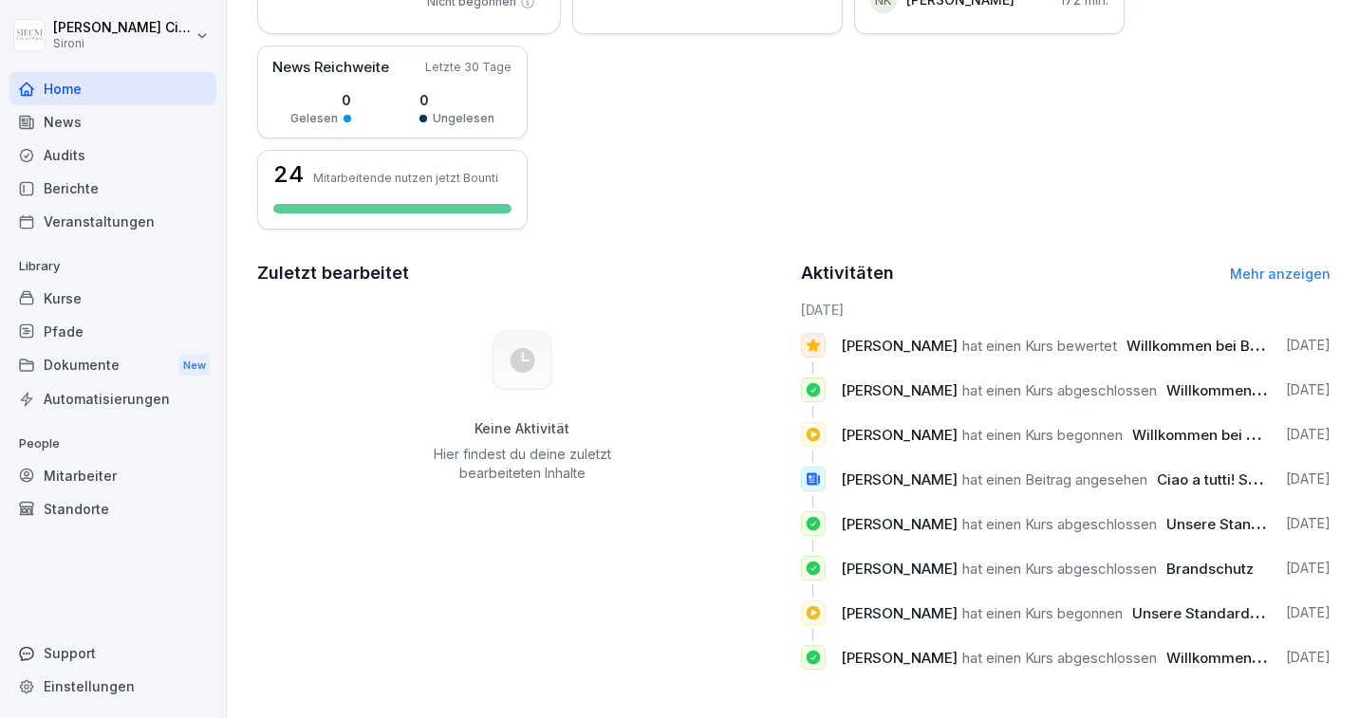
scroll to position [318, 0]
click at [826, 571] on div "[PERSON_NAME] hat einen Kurs abgeschlossen Brandschutz [DATE]" at bounding box center [1066, 567] width 530 height 25
click at [812, 569] on icon at bounding box center [813, 567] width 17 height 19
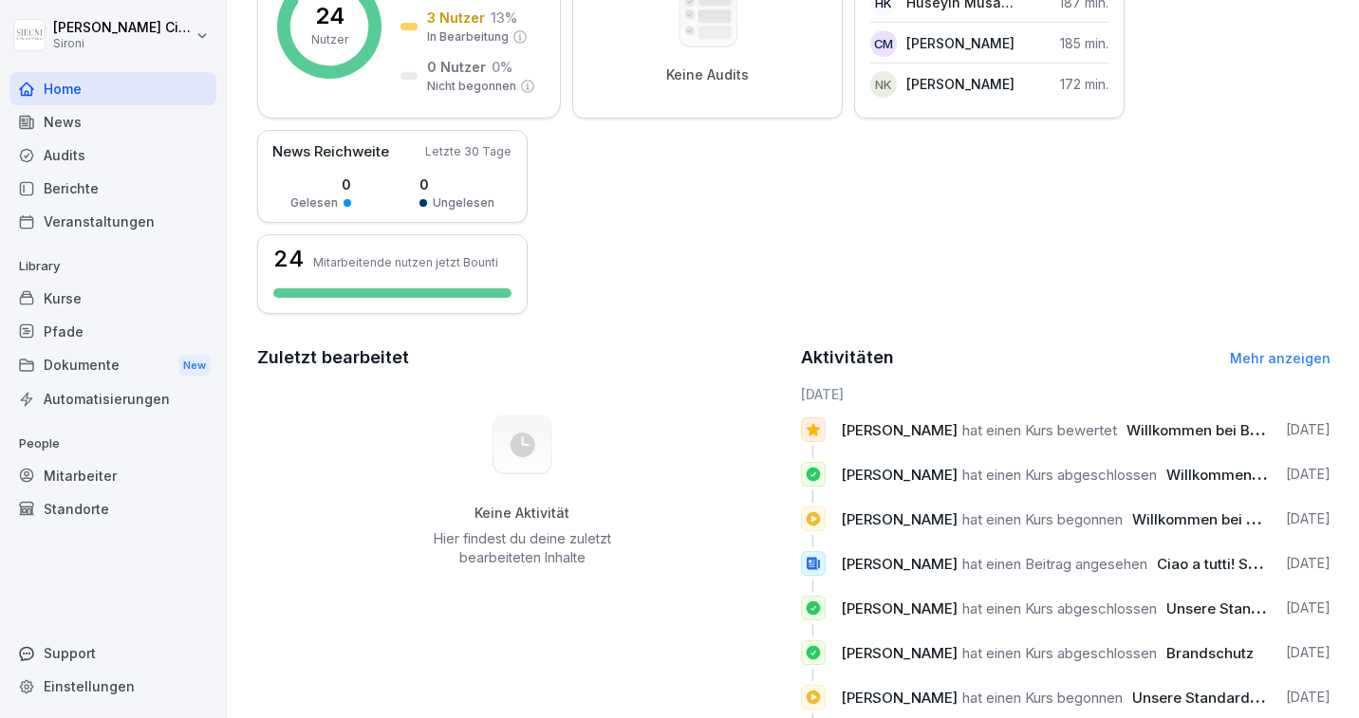
scroll to position [227, 0]
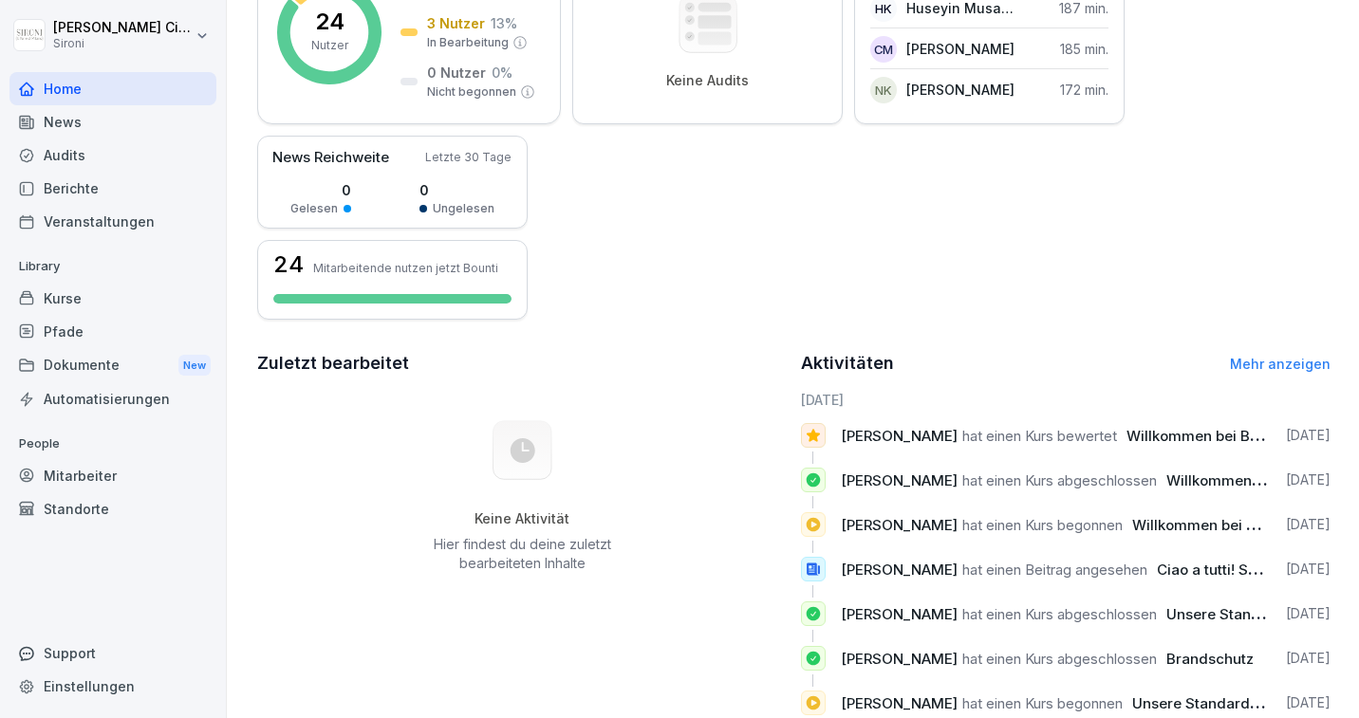
click at [63, 122] on div "News" at bounding box center [112, 121] width 207 height 33
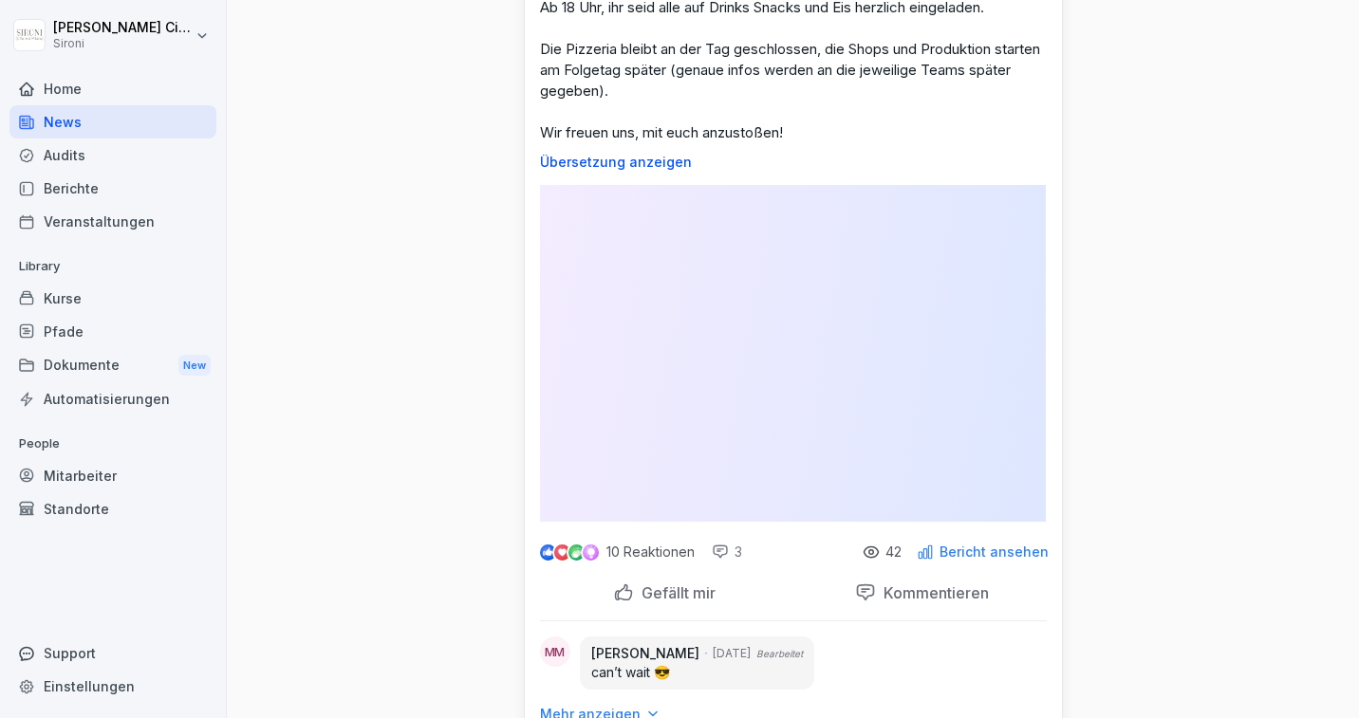
click at [64, 154] on div "Audits" at bounding box center [112, 155] width 207 height 33
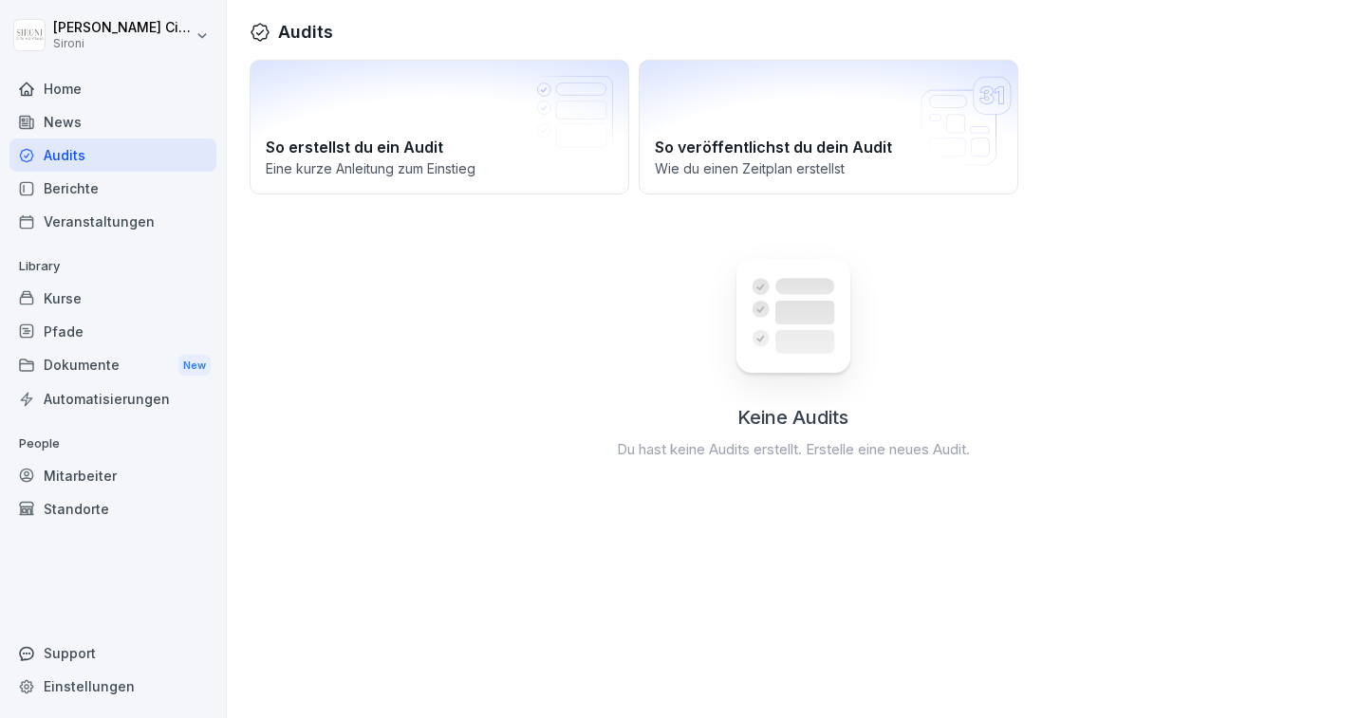
click at [58, 181] on div "Berichte" at bounding box center [112, 188] width 207 height 33
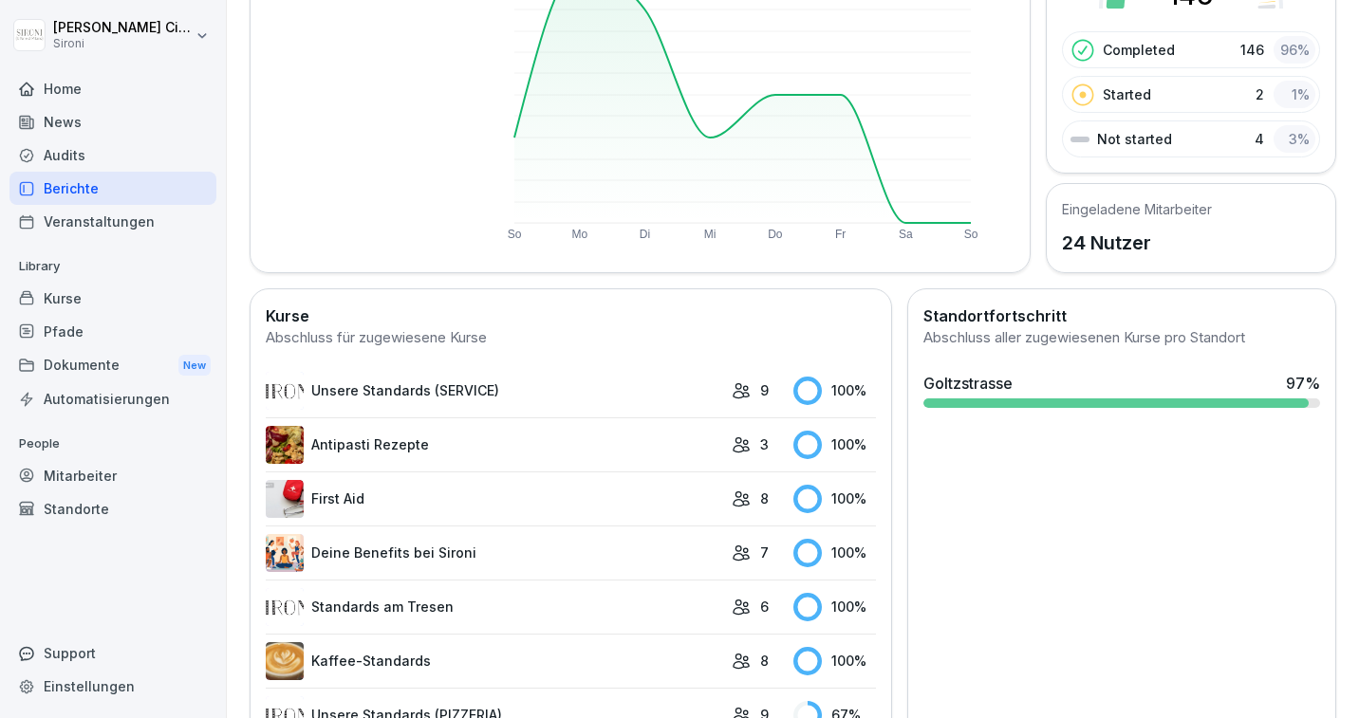
scroll to position [328, 0]
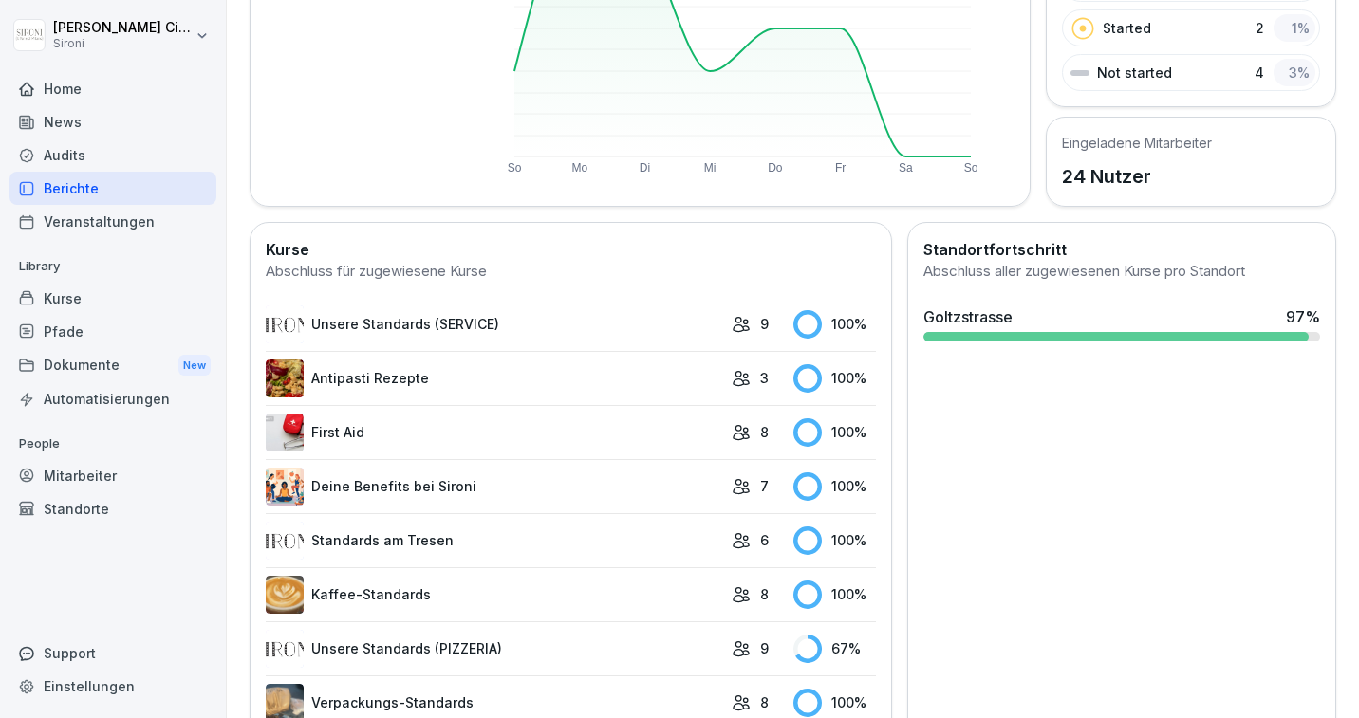
click at [59, 472] on div "Mitarbeiter" at bounding box center [112, 475] width 207 height 33
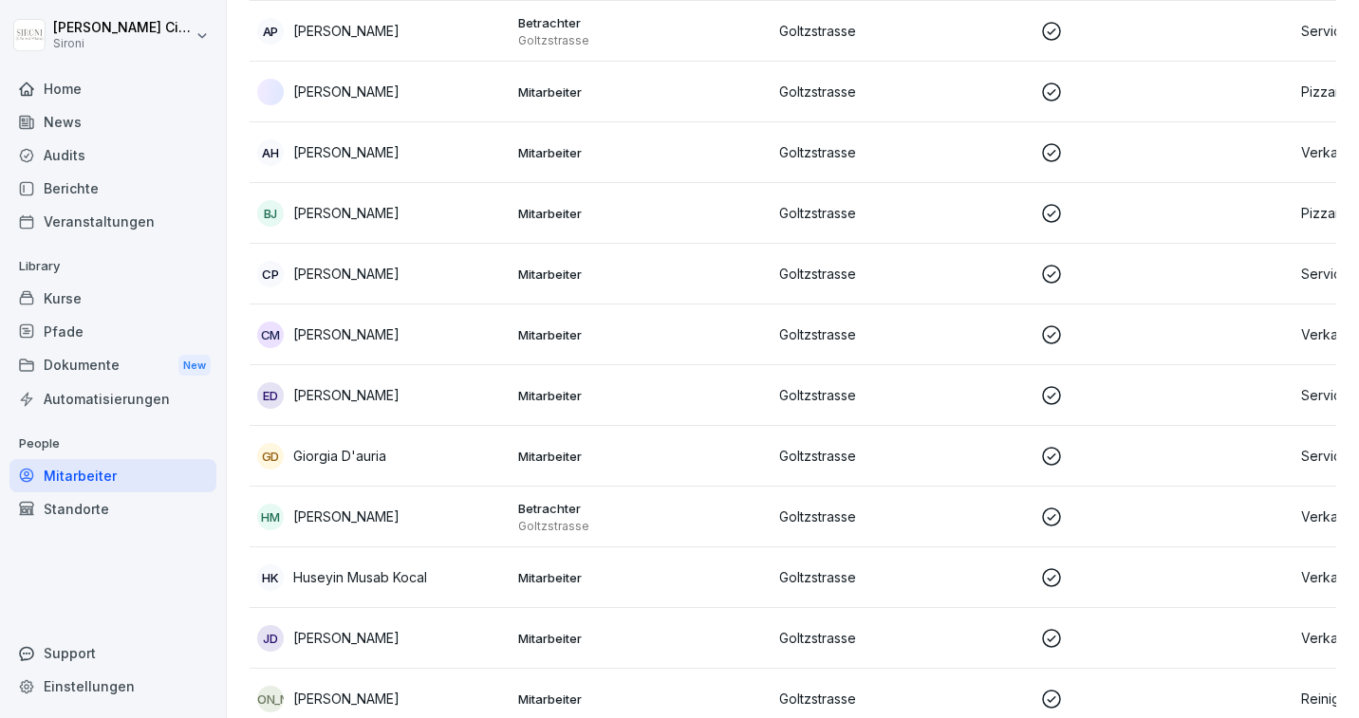
scroll to position [19, 0]
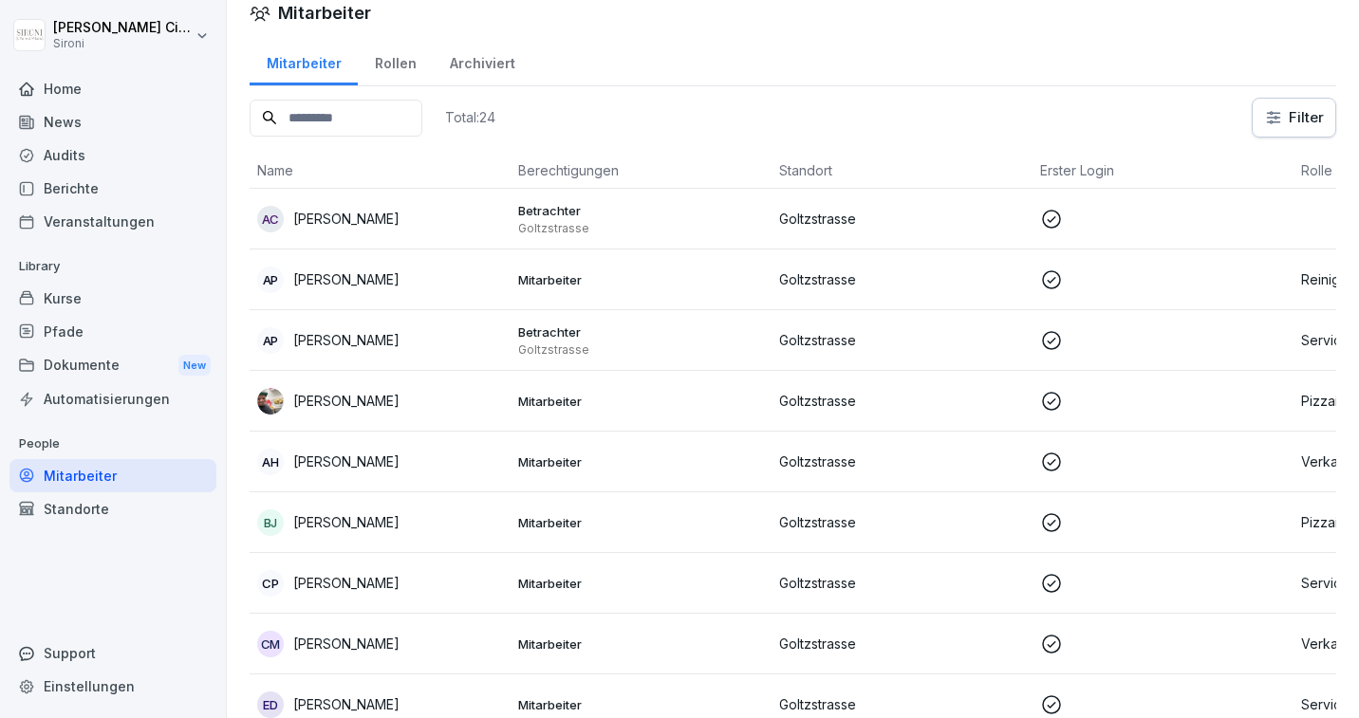
click at [385, 215] on p "[PERSON_NAME]" at bounding box center [346, 219] width 106 height 20
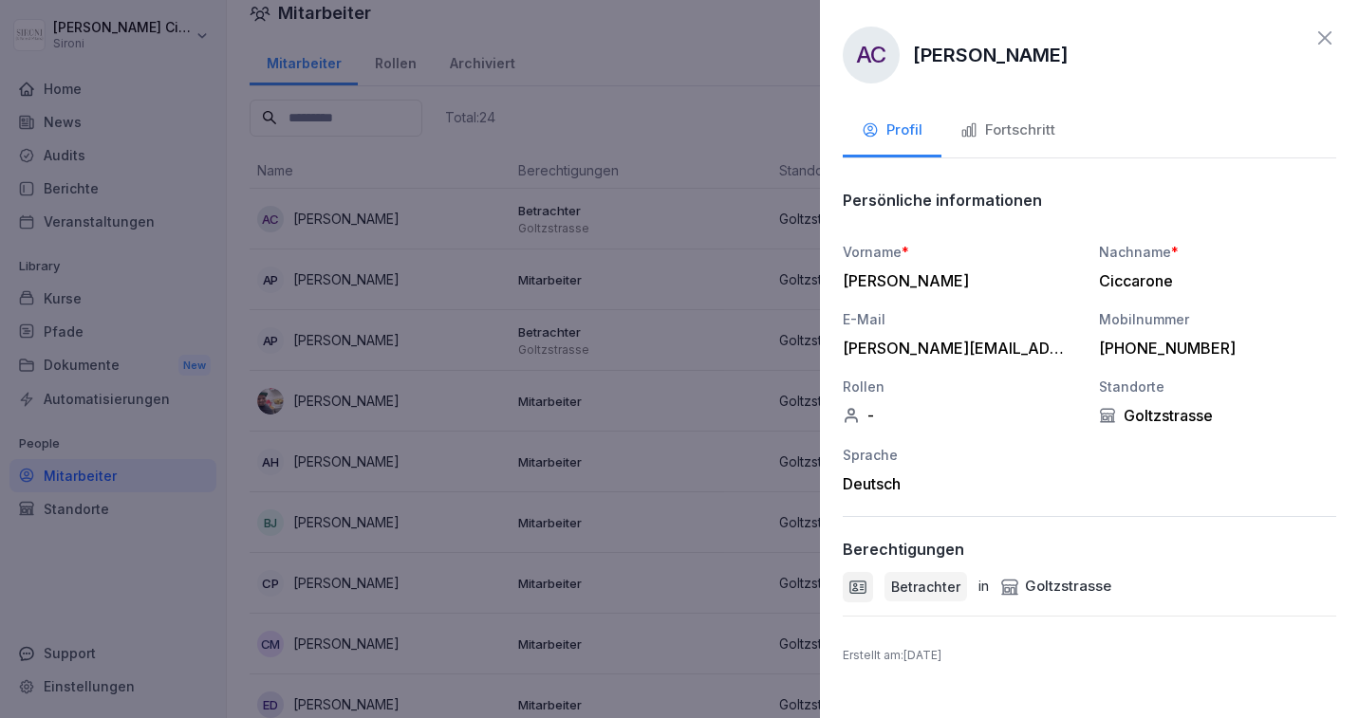
click at [1030, 130] on div "Fortschritt" at bounding box center [1007, 131] width 95 height 22
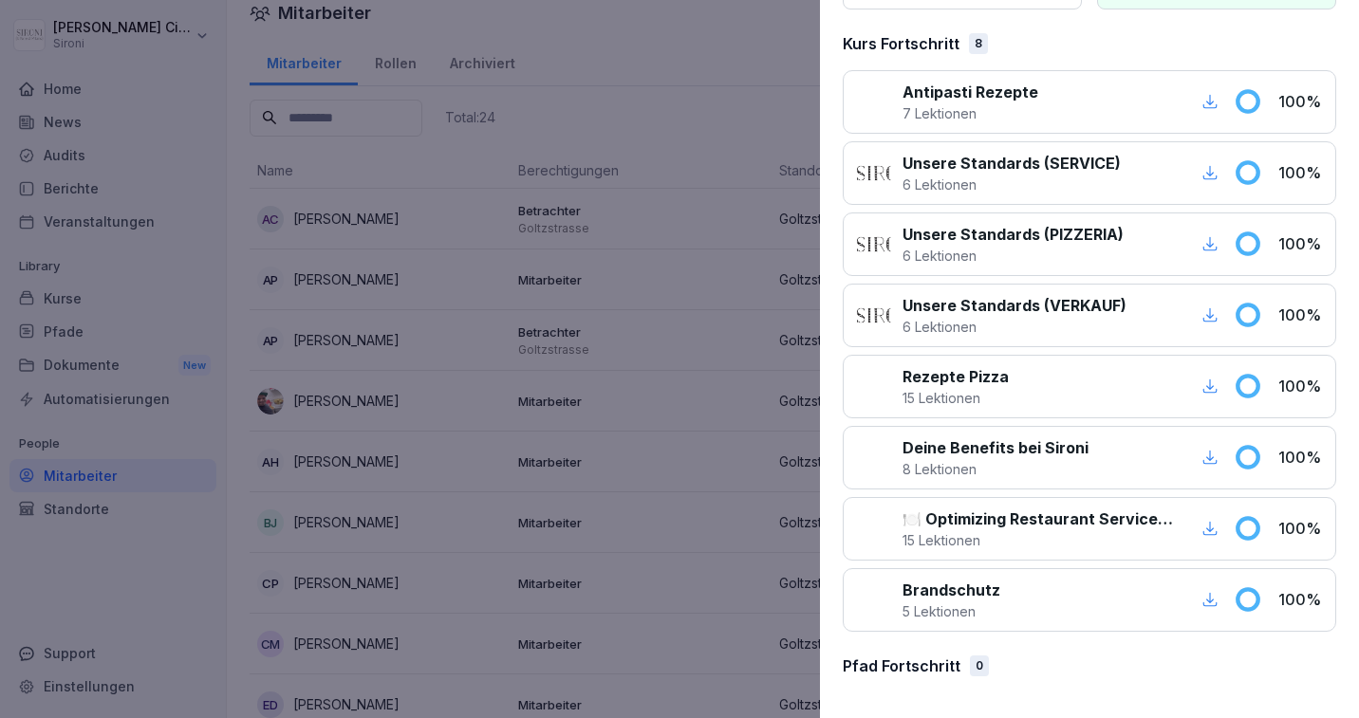
scroll to position [0, 0]
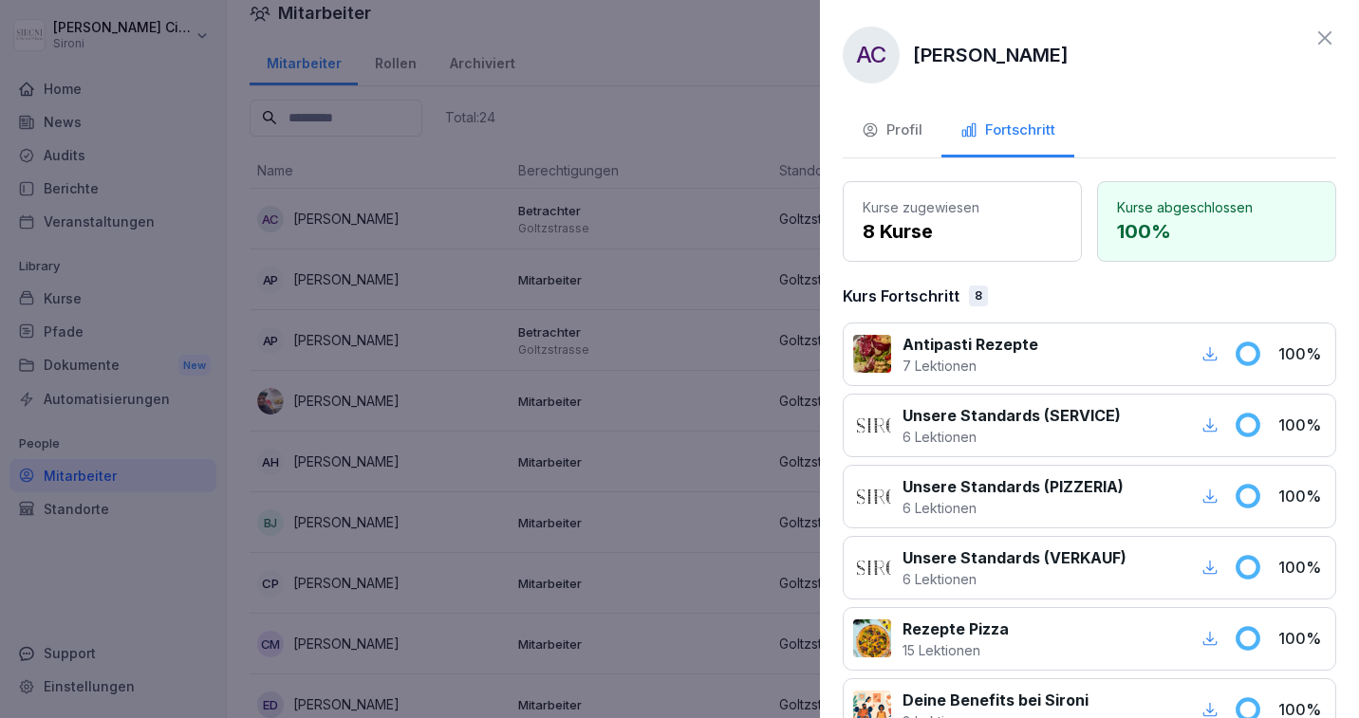
click at [1328, 30] on icon at bounding box center [1324, 38] width 23 height 23
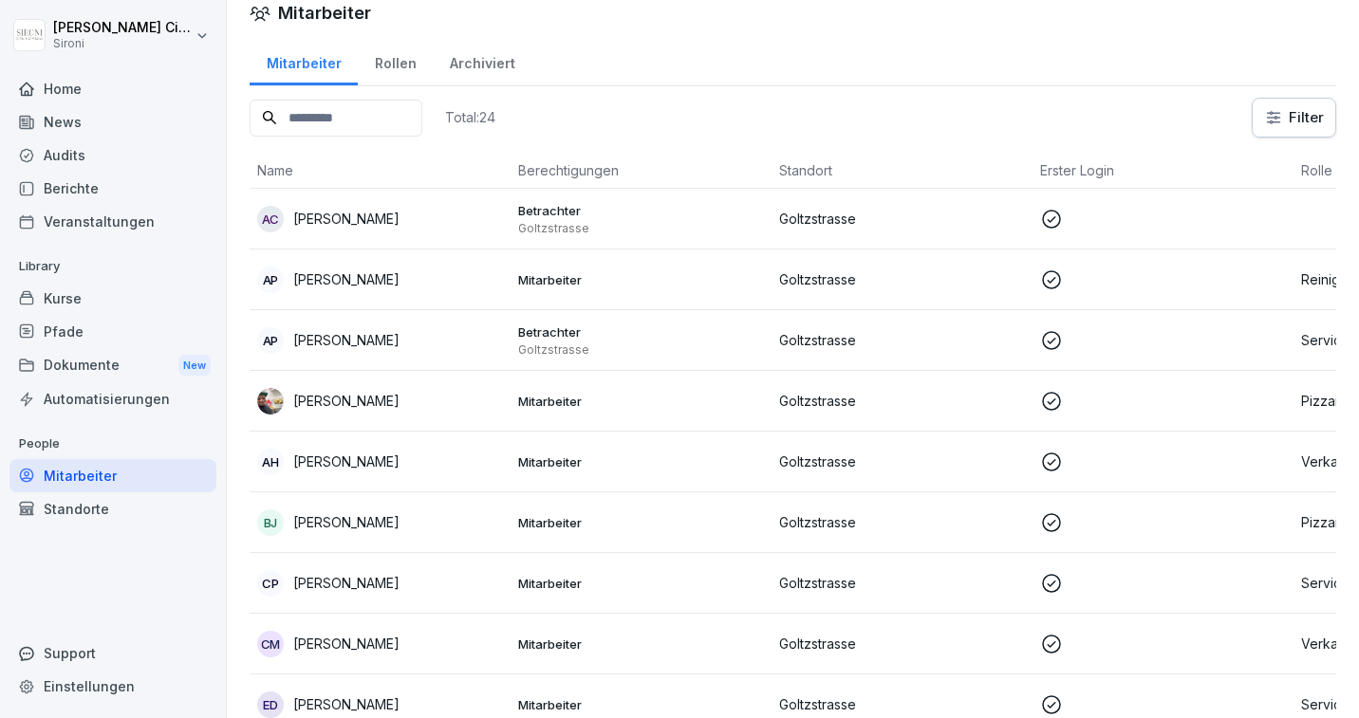
click at [1053, 219] on icon at bounding box center [1051, 219] width 23 height 23
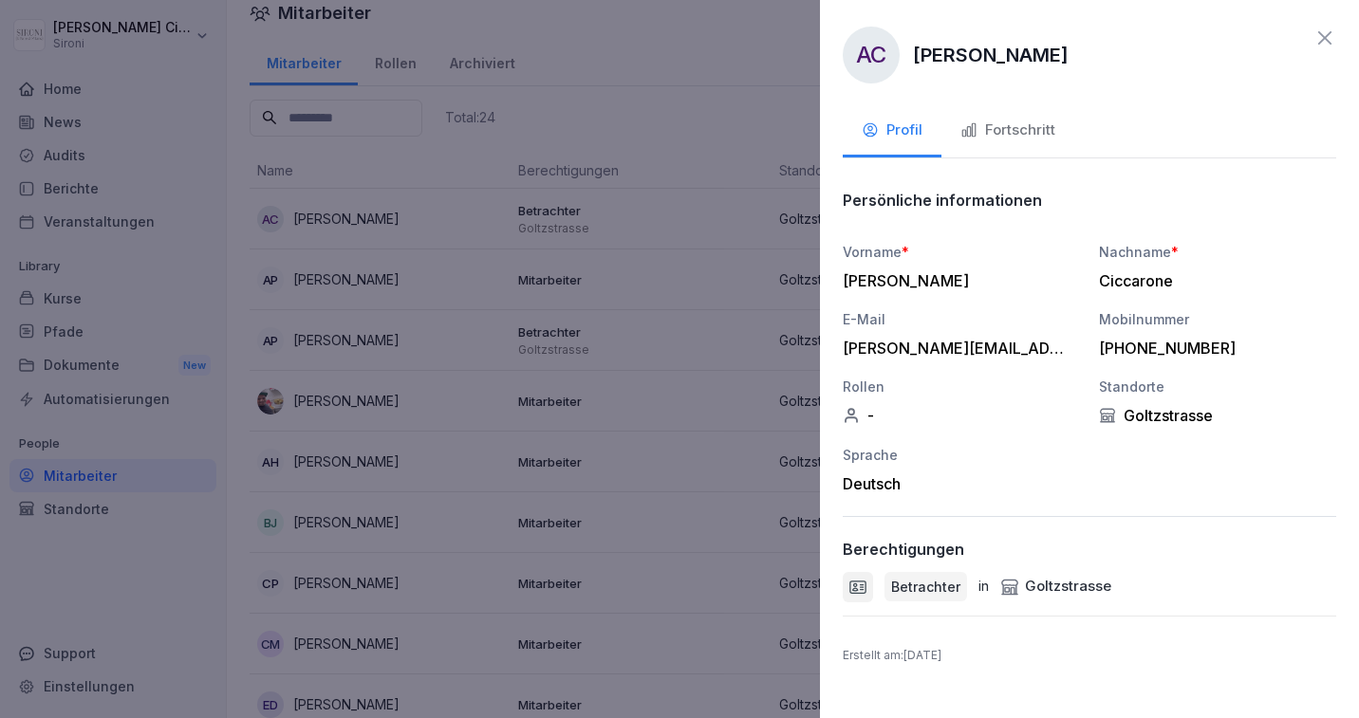
click at [1327, 29] on icon at bounding box center [1324, 38] width 23 height 23
